Goal: Task Accomplishment & Management: Manage account settings

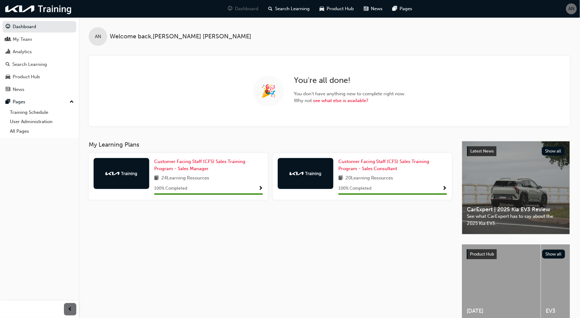
click at [566, 12] on button "AN" at bounding box center [571, 8] width 11 height 11
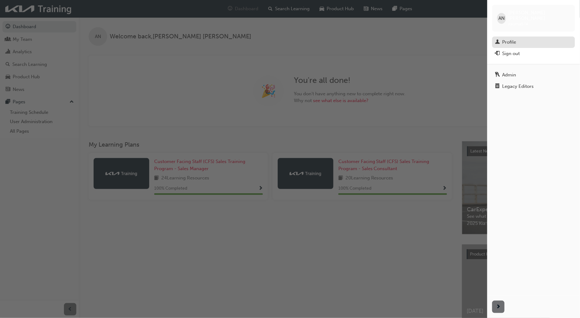
click at [543, 39] on div "Profile" at bounding box center [534, 42] width 77 height 8
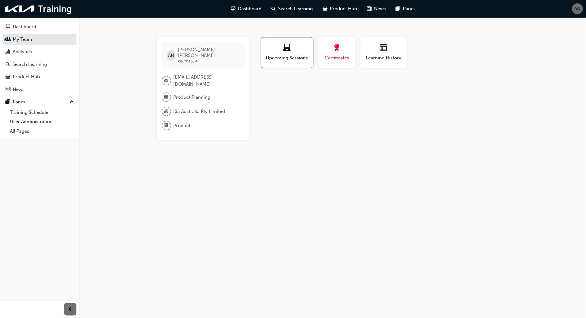
click at [350, 51] on div "button" at bounding box center [337, 49] width 28 height 10
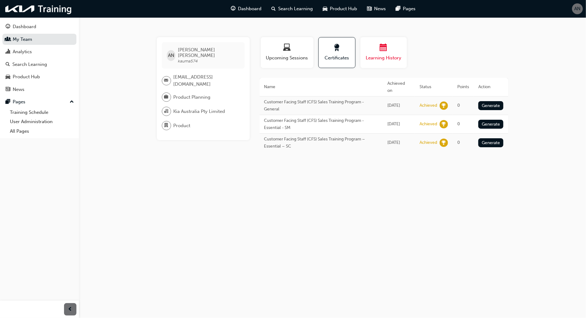
click at [382, 54] on div "Learning History" at bounding box center [383, 53] width 37 height 18
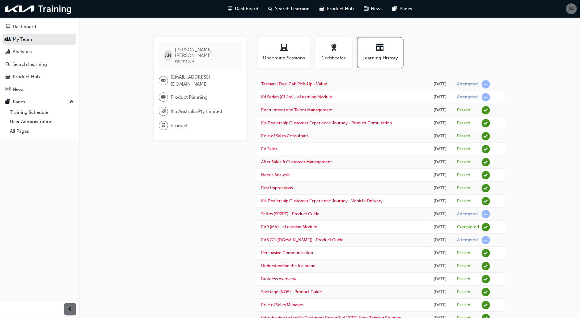
click at [574, 6] on span "AN" at bounding box center [572, 8] width 6 height 7
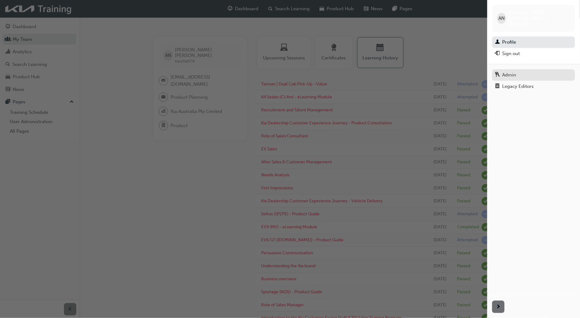
click at [534, 72] on div "Admin" at bounding box center [534, 75] width 77 height 8
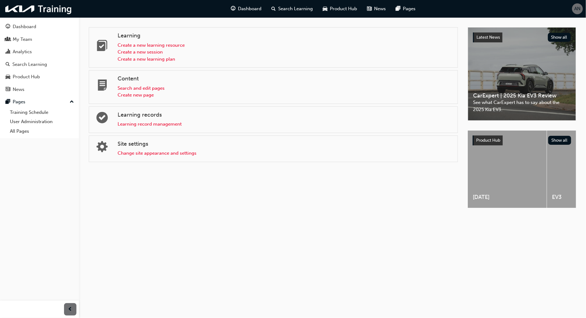
click at [577, 8] on span "AN" at bounding box center [577, 8] width 6 height 7
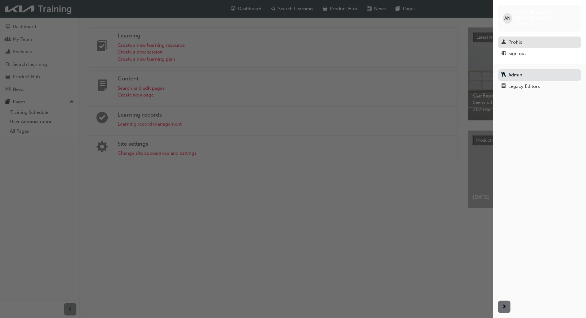
click at [509, 39] on div "Profile" at bounding box center [515, 42] width 14 height 7
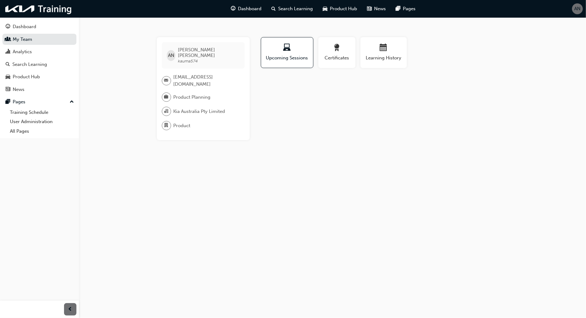
click at [575, 13] on div "AN" at bounding box center [577, 8] width 11 height 11
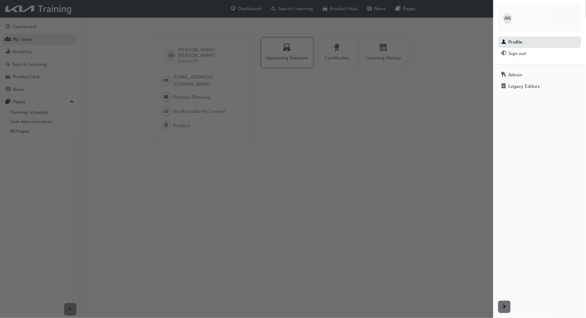
click at [505, 13] on div "AN" at bounding box center [507, 18] width 9 height 11
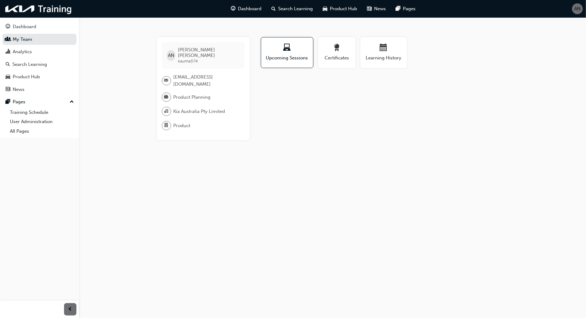
click at [572, 10] on div "AN" at bounding box center [577, 8] width 11 height 11
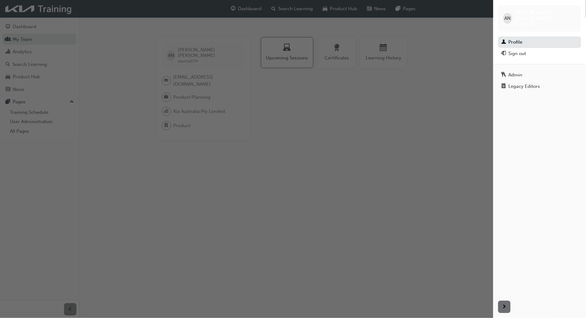
click at [250, 150] on div "button" at bounding box center [246, 159] width 493 height 318
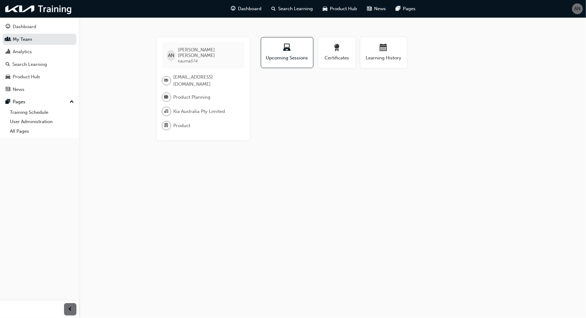
click at [573, 11] on div "AN" at bounding box center [577, 8] width 11 height 11
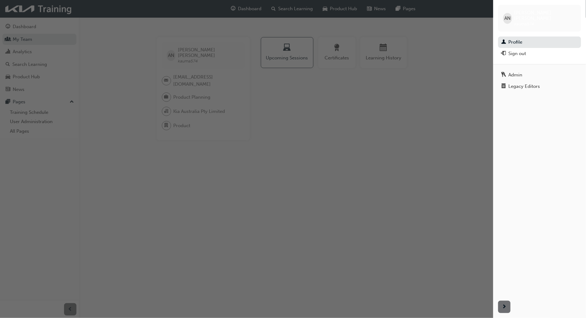
click at [437, 113] on div "button" at bounding box center [246, 159] width 493 height 318
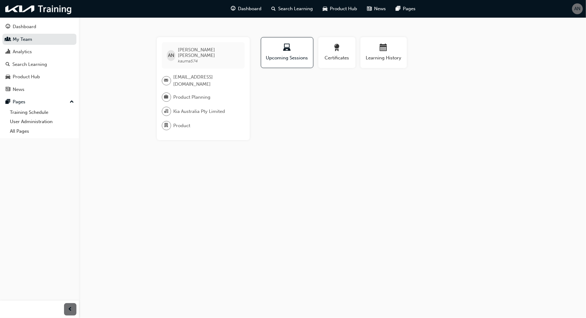
click at [576, 7] on span "AN" at bounding box center [577, 8] width 6 height 7
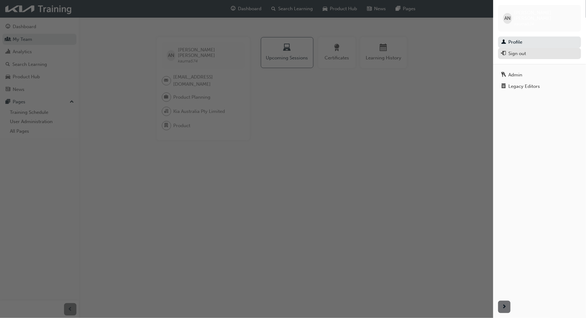
click at [529, 51] on div "Sign out" at bounding box center [539, 54] width 77 height 8
